Goal: Information Seeking & Learning: Learn about a topic

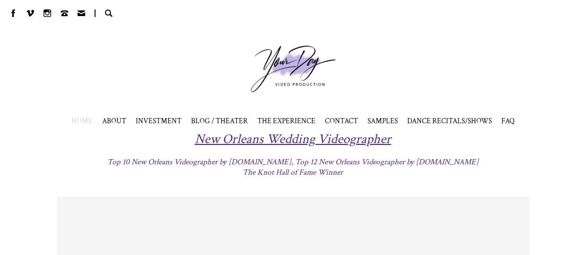
drag, startPoint x: 0, startPoint y: 0, endPoint x: 12, endPoint y: 16, distance: 20.2
drag, startPoint x: 12, startPoint y: 16, endPoint x: 18, endPoint y: 21, distance: 7.4
click at [18, 21] on div at bounding box center [293, 13] width 586 height 26
click at [13, 16] on span at bounding box center [13, 13] width 8 height 8
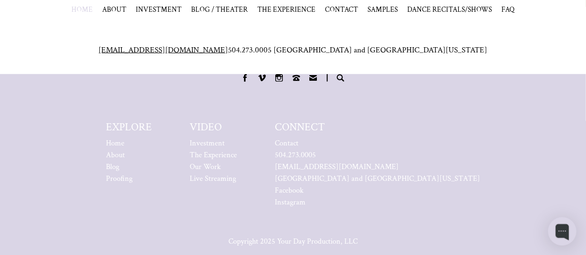
scroll to position [4158, 0]
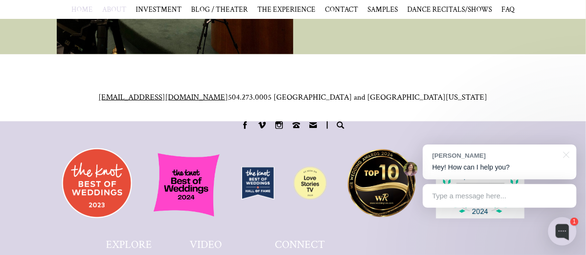
click at [117, 8] on span "ABOUT" at bounding box center [114, 9] width 24 height 9
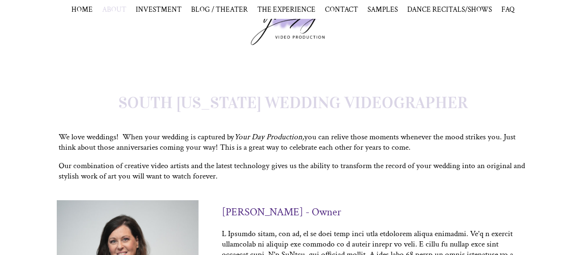
scroll to position [189, 0]
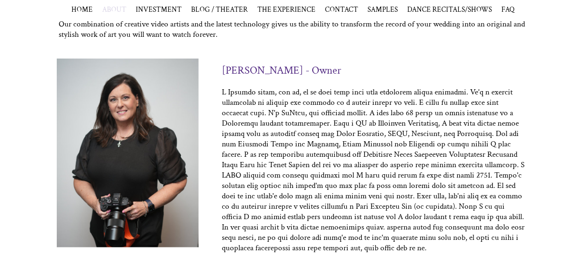
click at [265, 71] on h3 "LaVina Bostock - Owner" at bounding box center [281, 70] width 119 height 14
